Goal: Task Accomplishment & Management: Use online tool/utility

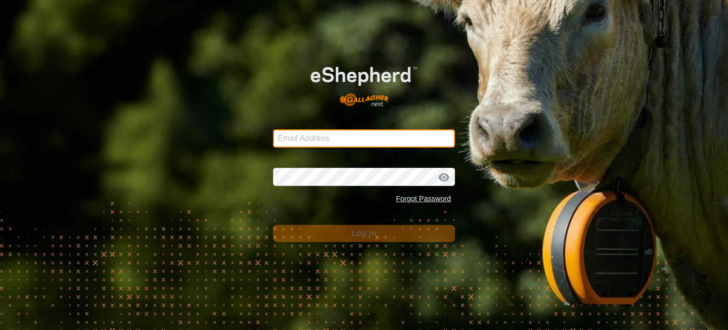
click at [313, 146] on input "Email Address" at bounding box center [364, 138] width 182 height 18
type input "[EMAIL_ADDRESS][DOMAIN_NAME]"
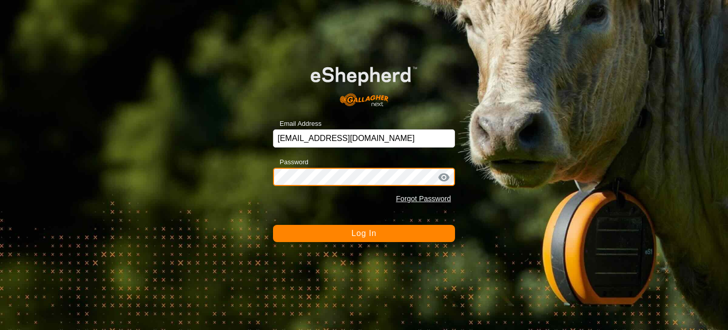
click at [273, 225] on button "Log In" at bounding box center [364, 233] width 182 height 17
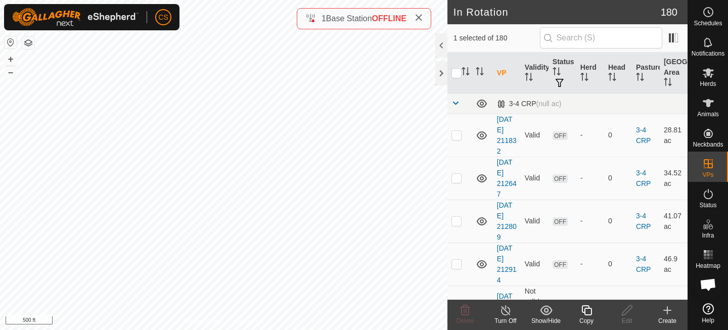
click at [589, 310] on icon at bounding box center [586, 310] width 13 height 12
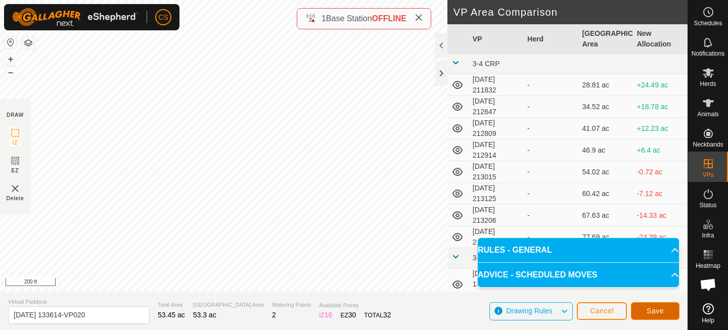
click at [652, 310] on span "Save" at bounding box center [654, 311] width 17 height 8
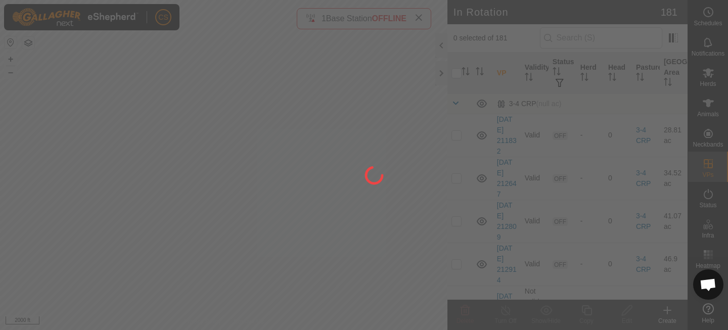
click at [152, 206] on div "CS Schedules Notifications Herds Animals Neckbands VPs Status Infra Heatmap Hel…" at bounding box center [364, 165] width 728 height 330
drag, startPoint x: 98, startPoint y: 135, endPoint x: 172, endPoint y: 199, distance: 97.9
click at [172, 199] on div at bounding box center [364, 165] width 728 height 330
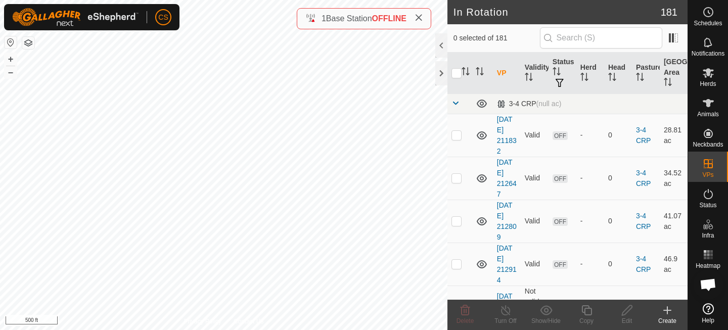
checkbox input "true"
checkbox input "false"
click at [712, 71] on icon at bounding box center [708, 73] width 12 height 12
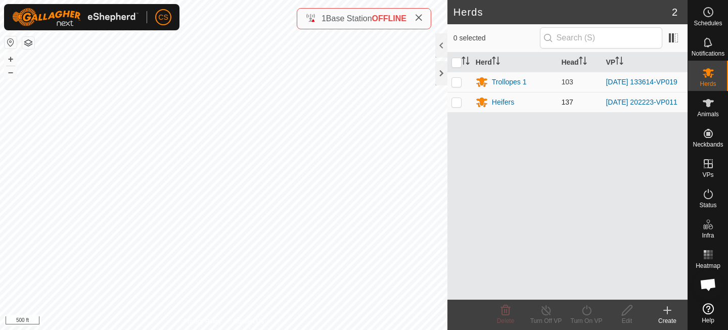
click at [460, 103] on p-checkbox at bounding box center [456, 102] width 10 height 8
checkbox input "true"
click at [458, 89] on td at bounding box center [459, 82] width 24 height 20
checkbox input "true"
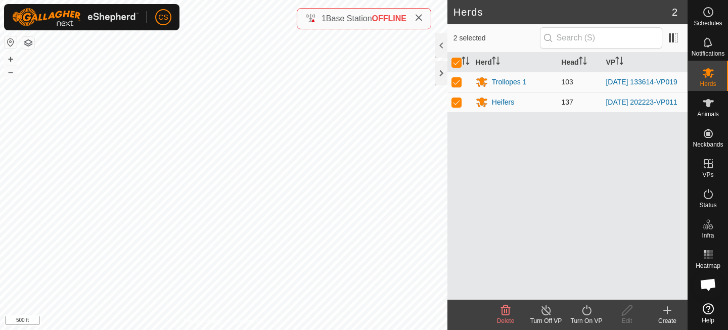
click at [458, 106] on p-checkbox at bounding box center [456, 102] width 10 height 8
checkbox input "false"
click at [587, 309] on icon at bounding box center [586, 310] width 13 height 12
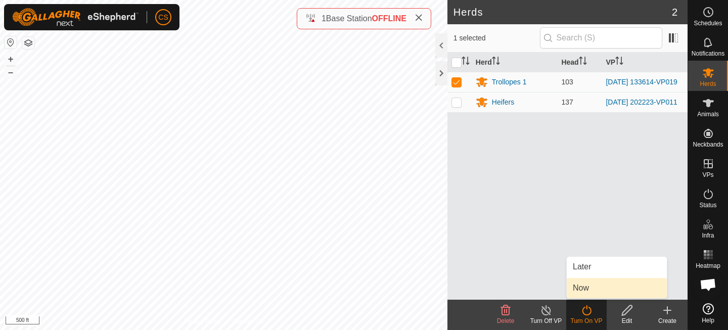
click at [582, 293] on link "Now" at bounding box center [617, 288] width 100 height 20
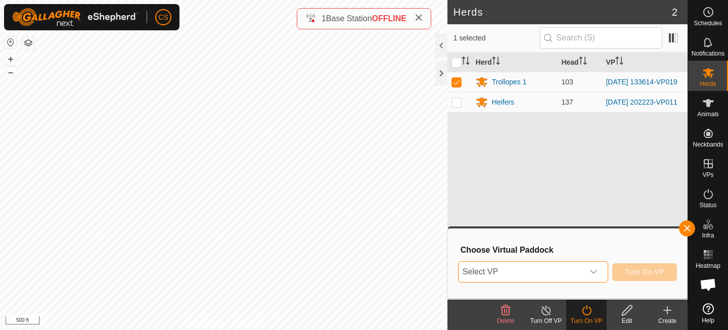
click at [553, 271] on span "Select VP" at bounding box center [520, 272] width 125 height 20
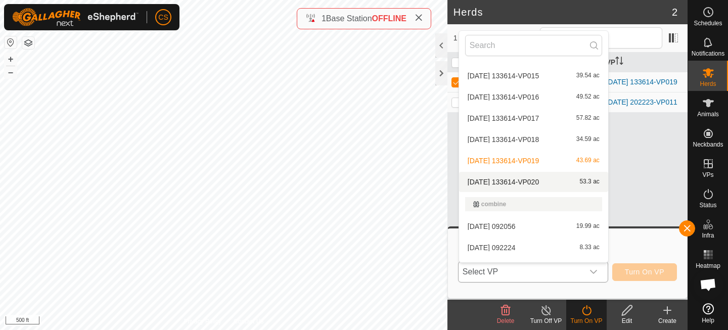
scroll to position [500, 0]
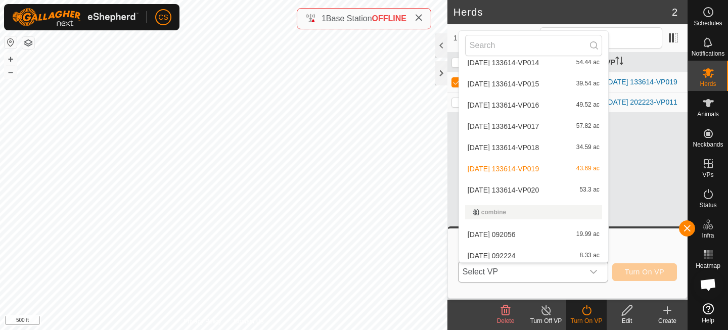
click at [528, 187] on li "[DATE] 133614-VP020 53.3 ac" at bounding box center [533, 190] width 149 height 20
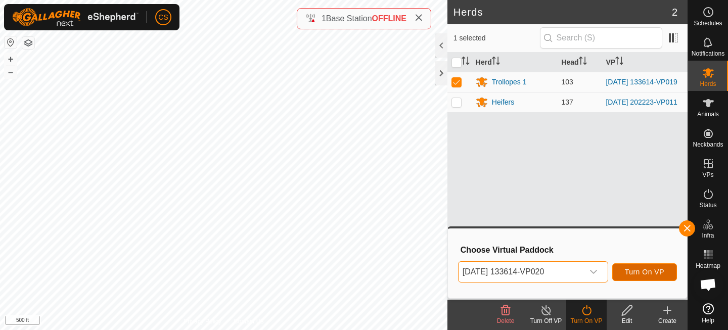
click at [639, 275] on span "Turn On VP" at bounding box center [644, 272] width 39 height 8
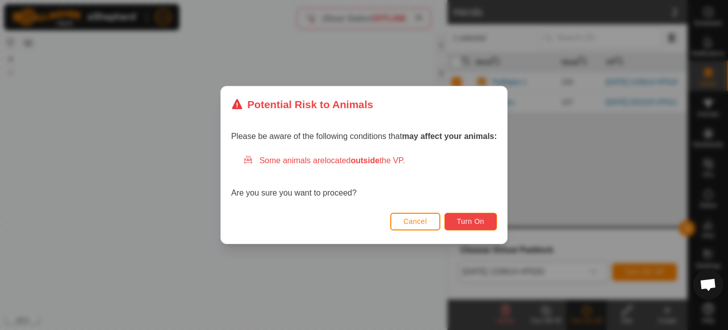
click at [474, 221] on span "Turn On" at bounding box center [470, 221] width 27 height 8
